Goal: Use online tool/utility

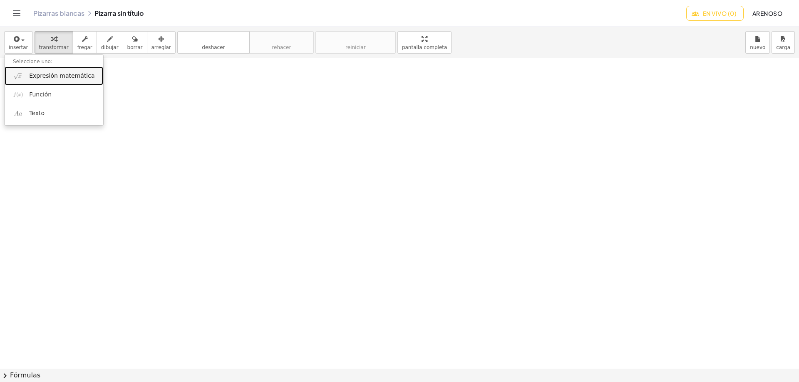
click at [56, 76] on font "Expresión matemática" at bounding box center [61, 75] width 65 height 7
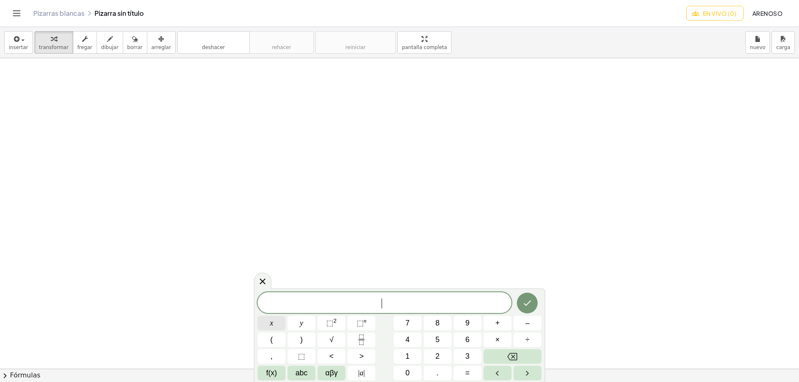
click at [269, 322] on button "x" at bounding box center [272, 323] width 28 height 15
click at [364, 323] on sup "n" at bounding box center [365, 321] width 3 height 6
click at [272, 320] on span "x" at bounding box center [271, 323] width 3 height 11
click at [332, 323] on span "⬚" at bounding box center [329, 323] width 7 height 8
click at [267, 323] on button "x" at bounding box center [272, 323] width 28 height 15
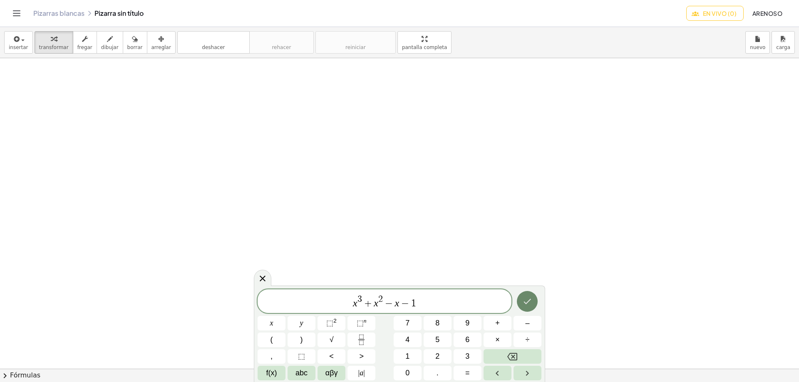
click at [526, 301] on icon "Hecho" at bounding box center [527, 302] width 10 height 10
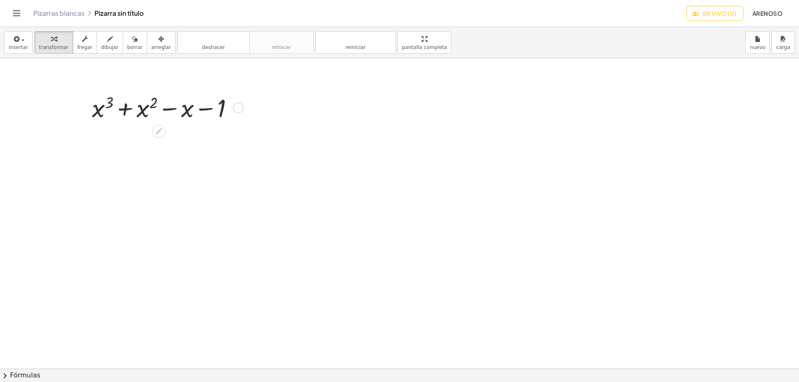
click at [113, 106] on div at bounding box center [166, 107] width 157 height 33
click at [156, 129] on icon at bounding box center [158, 131] width 9 height 9
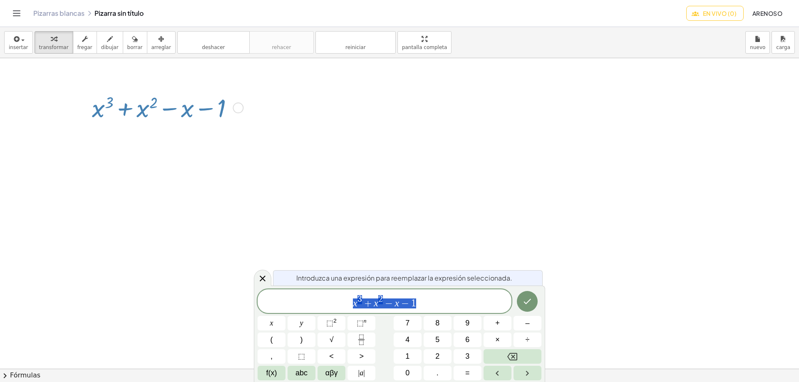
drag, startPoint x: 369, startPoint y: 303, endPoint x: 410, endPoint y: 306, distance: 40.9
click at [444, 310] on div "**********" at bounding box center [385, 302] width 254 height 24
drag, startPoint x: 402, startPoint y: 305, endPoint x: 420, endPoint y: 305, distance: 18.3
click at [420, 305] on span "x 3 + x 2 − x − 1" at bounding box center [385, 302] width 254 height 15
click at [327, 374] on span "αβγ" at bounding box center [331, 373] width 12 height 11
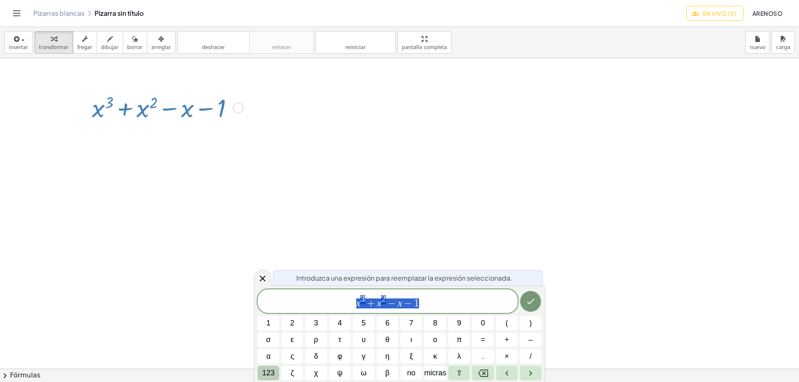
click at [263, 375] on font "123" at bounding box center [268, 373] width 12 height 8
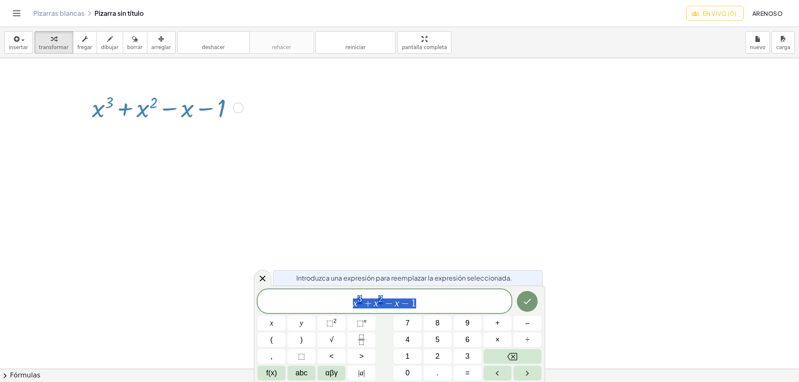
drag, startPoint x: 328, startPoint y: 303, endPoint x: 432, endPoint y: 310, distance: 104.7
click at [432, 310] on div "**********" at bounding box center [385, 302] width 254 height 24
click at [20, 43] on div "button" at bounding box center [19, 39] width 20 height 10
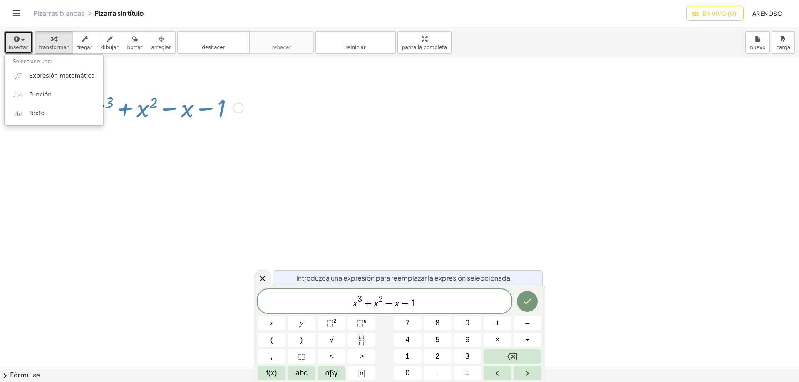
click at [57, 209] on div at bounding box center [463, 369] width 926 height 622
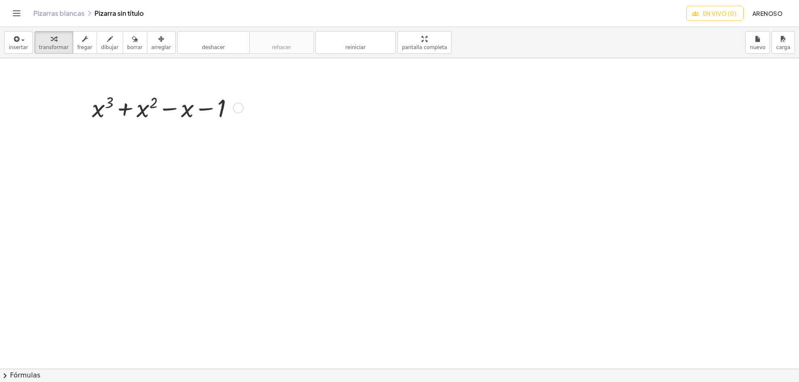
click at [4, 376] on span "chevron_right" at bounding box center [5, 376] width 10 height 10
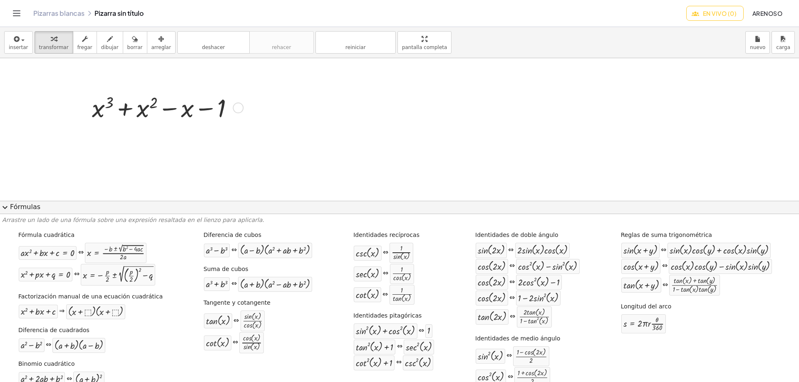
drag, startPoint x: 278, startPoint y: 253, endPoint x: 216, endPoint y: 167, distance: 105.7
click at [216, 167] on div at bounding box center [463, 369] width 926 height 622
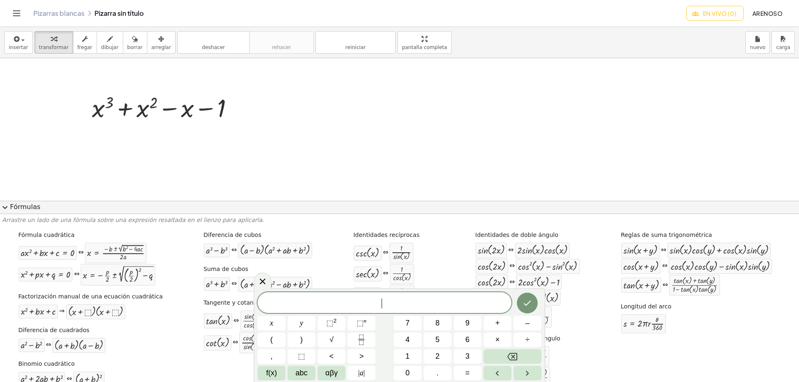
click at [271, 125] on div at bounding box center [463, 369] width 926 height 622
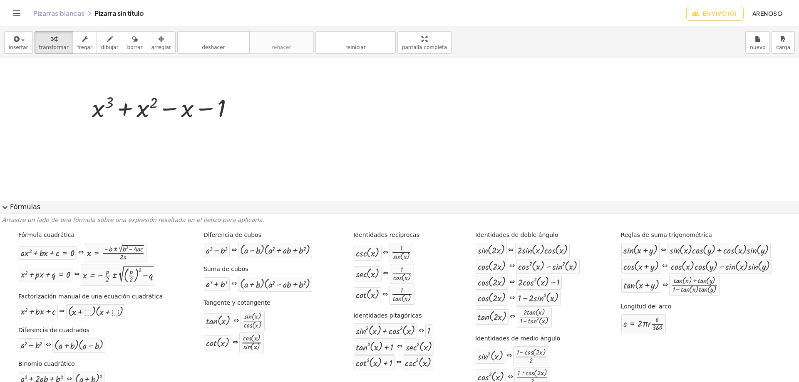
click at [13, 207] on font "Fórmulas" at bounding box center [25, 207] width 30 height 8
